Goal: Transaction & Acquisition: Purchase product/service

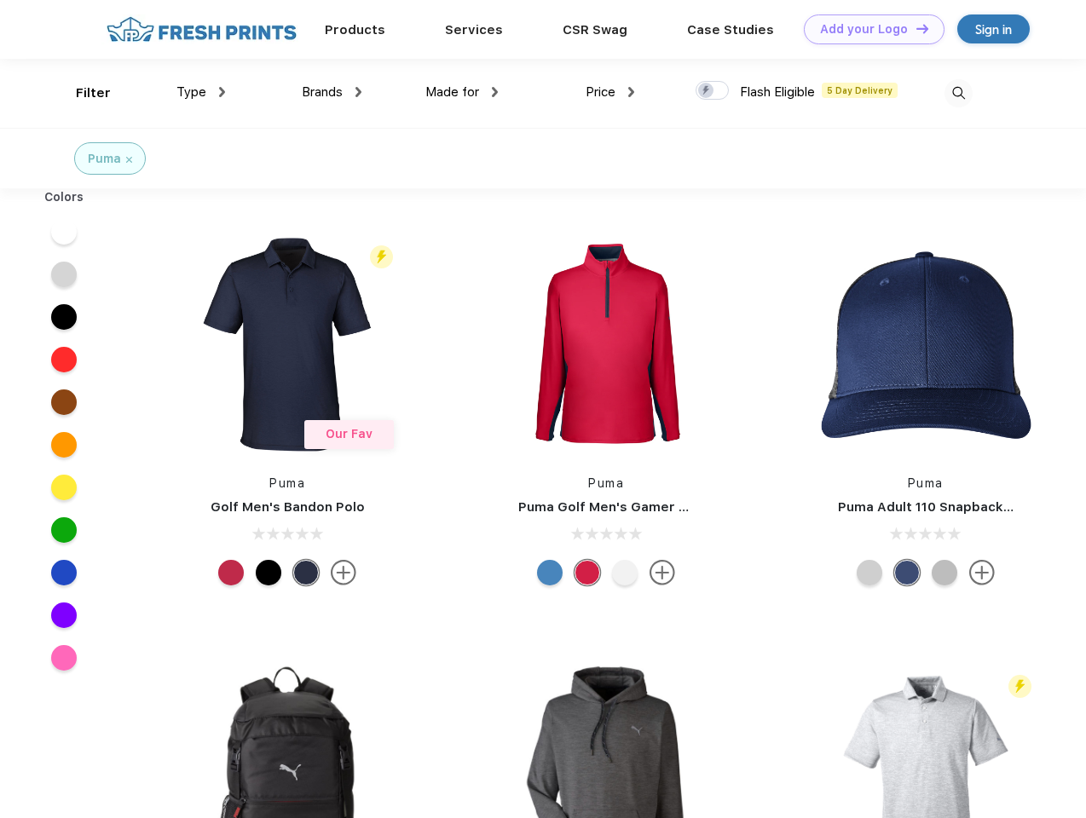
click at [868, 29] on link "Add your Logo Design Tool" at bounding box center [874, 29] width 141 height 30
click at [0, 0] on div "Design Tool" at bounding box center [0, 0] width 0 height 0
click at [915, 28] on link "Add your Logo Design Tool" at bounding box center [874, 29] width 141 height 30
click at [82, 93] on div "Filter" at bounding box center [93, 94] width 35 height 20
click at [201, 92] on span "Type" at bounding box center [191, 91] width 30 height 15
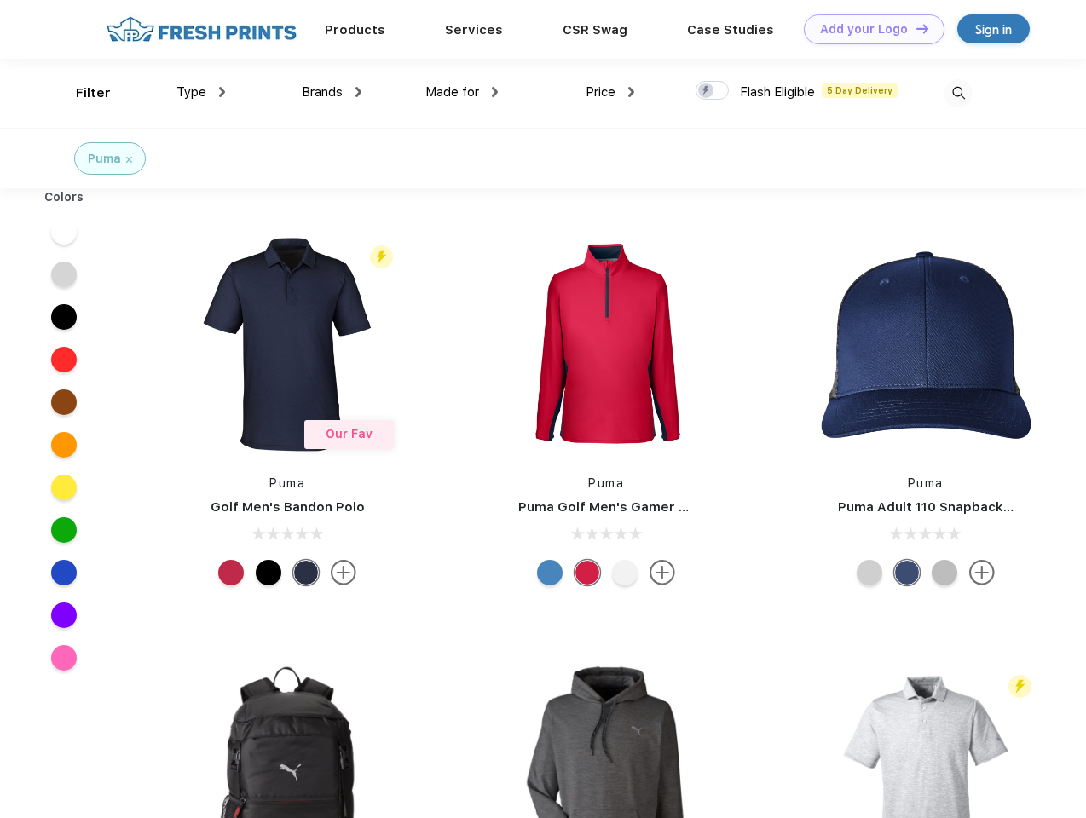
click at [332, 92] on span "Brands" at bounding box center [322, 91] width 41 height 15
click at [462, 92] on span "Made for" at bounding box center [452, 91] width 54 height 15
click at [610, 92] on span "Price" at bounding box center [601, 91] width 30 height 15
click at [713, 91] on div at bounding box center [712, 90] width 33 height 19
click at [707, 91] on input "checkbox" at bounding box center [701, 85] width 11 height 11
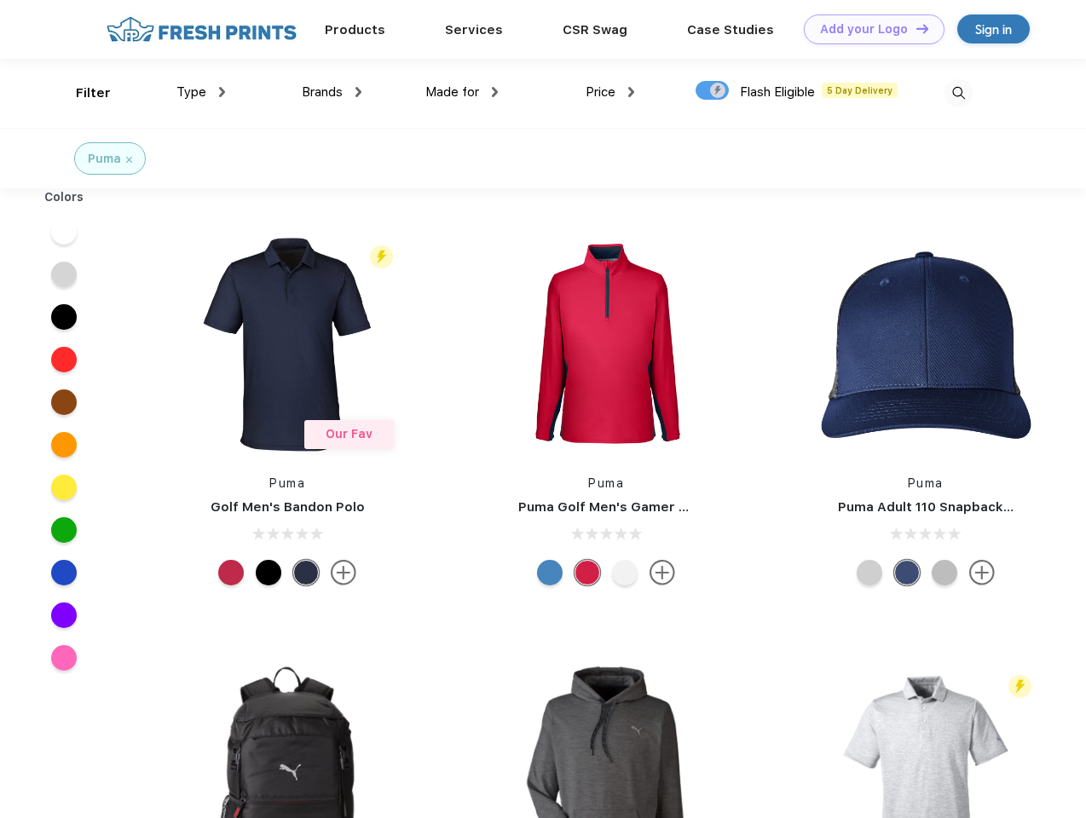
click at [958, 93] on img at bounding box center [959, 93] width 28 height 28
